Goal: Check status: Check status

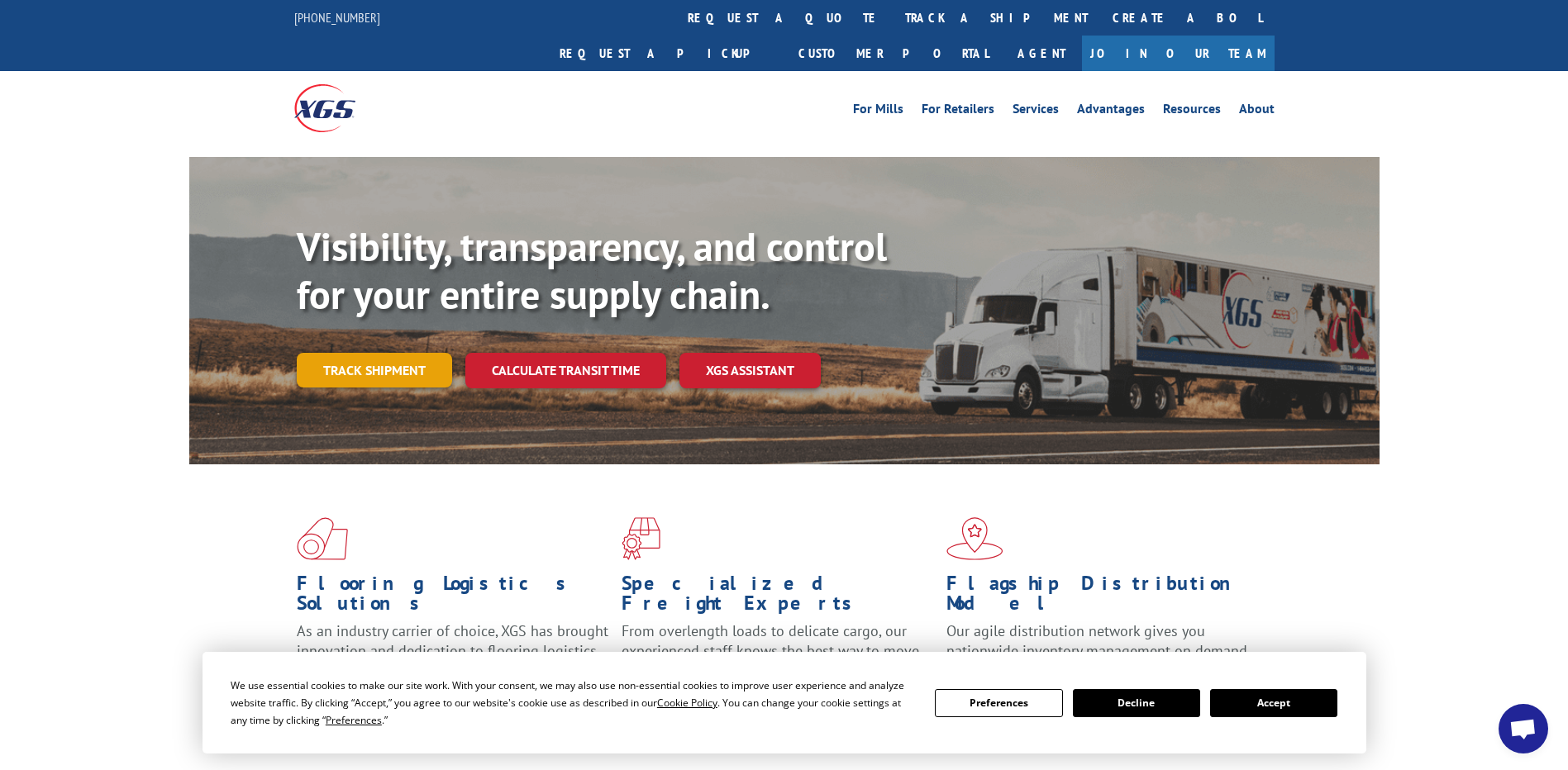
click at [385, 353] on link "Track shipment" at bounding box center [374, 370] width 156 height 35
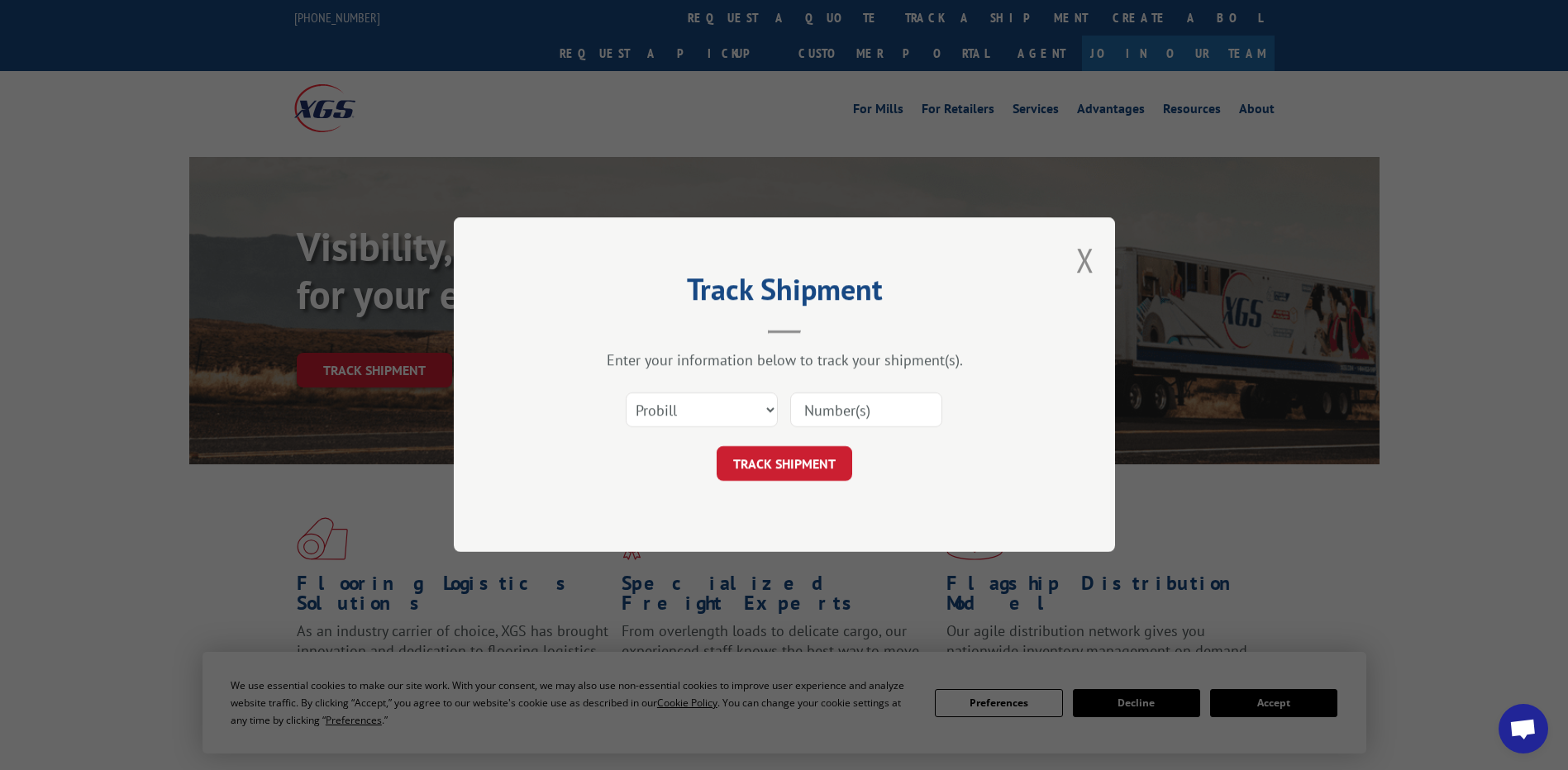
click at [843, 415] on input at bounding box center [866, 410] width 152 height 35
click at [936, 334] on header "Track Shipment" at bounding box center [784, 306] width 496 height 57
click at [737, 406] on select "Select category... Probill BOL PO" at bounding box center [701, 410] width 152 height 35
select select "po"
click at [626, 393] on select "Select category... Probill BOL PO" at bounding box center [701, 410] width 152 height 35
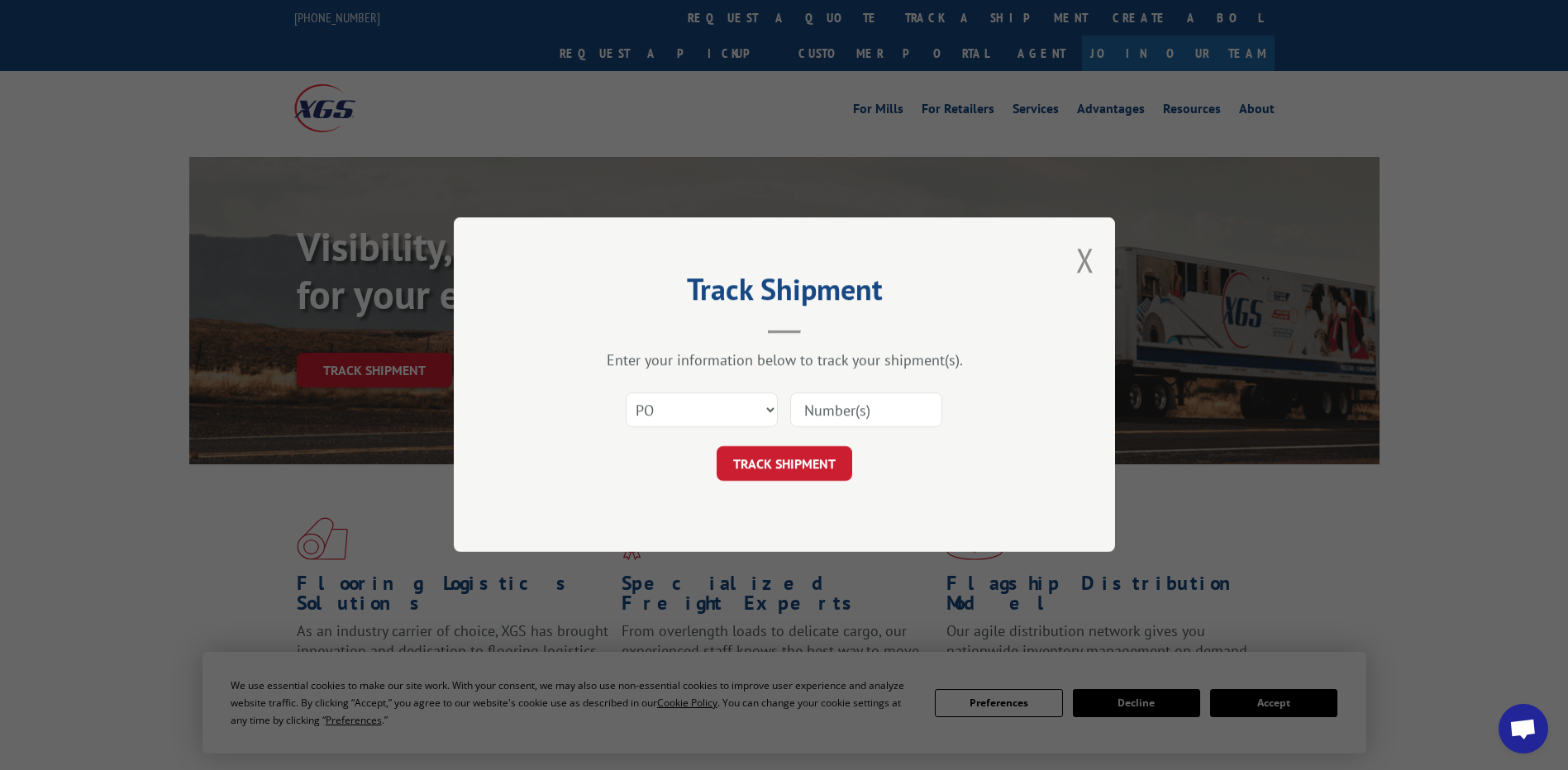
paste input "87533233"
click at [836, 401] on input "87533233" at bounding box center [866, 410] width 152 height 35
type input "87533233"
click at [771, 467] on button "TRACK SHIPMENT" at bounding box center [784, 464] width 136 height 35
